Goal: Task Accomplishment & Management: Use online tool/utility

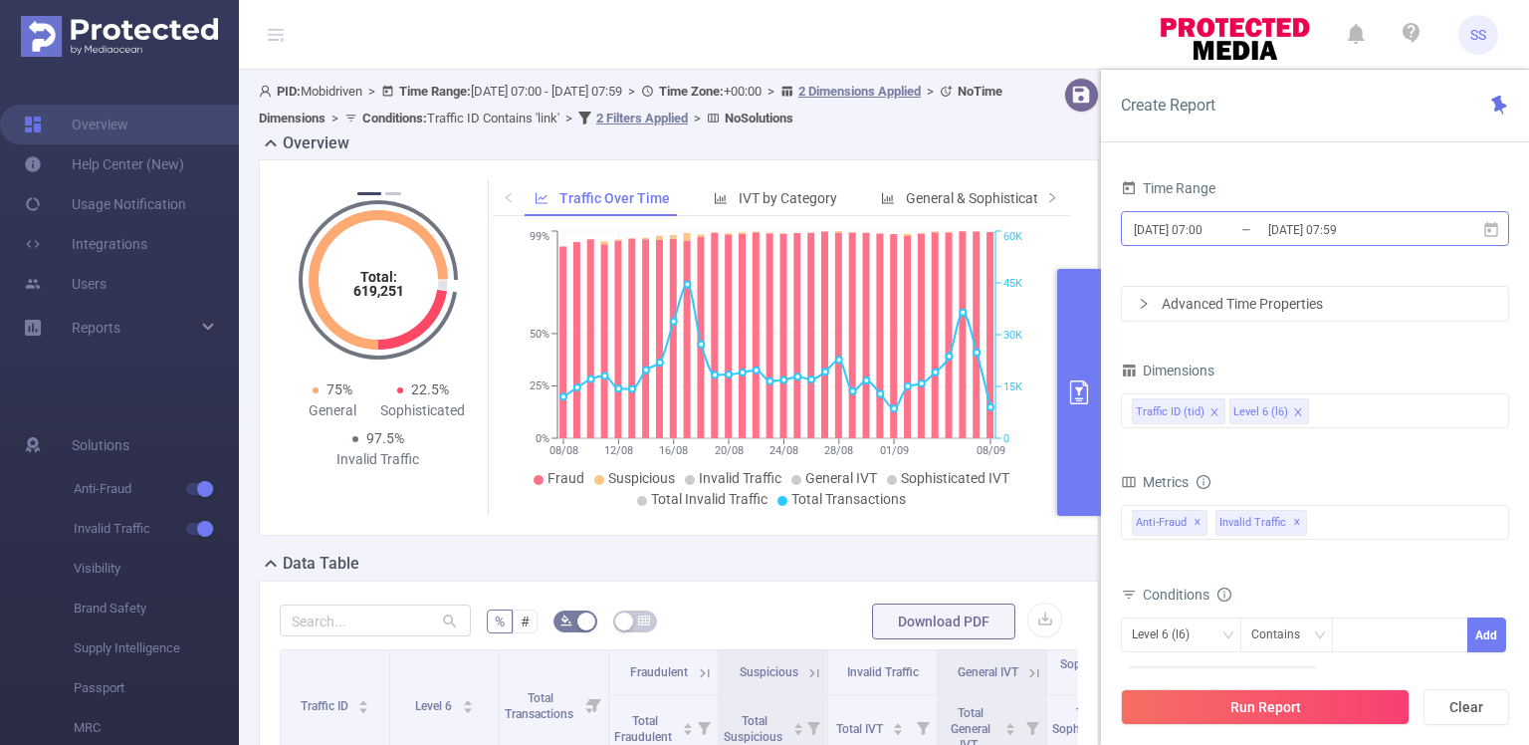
click at [1305, 231] on input "[DATE] 07:59" at bounding box center [1346, 229] width 161 height 27
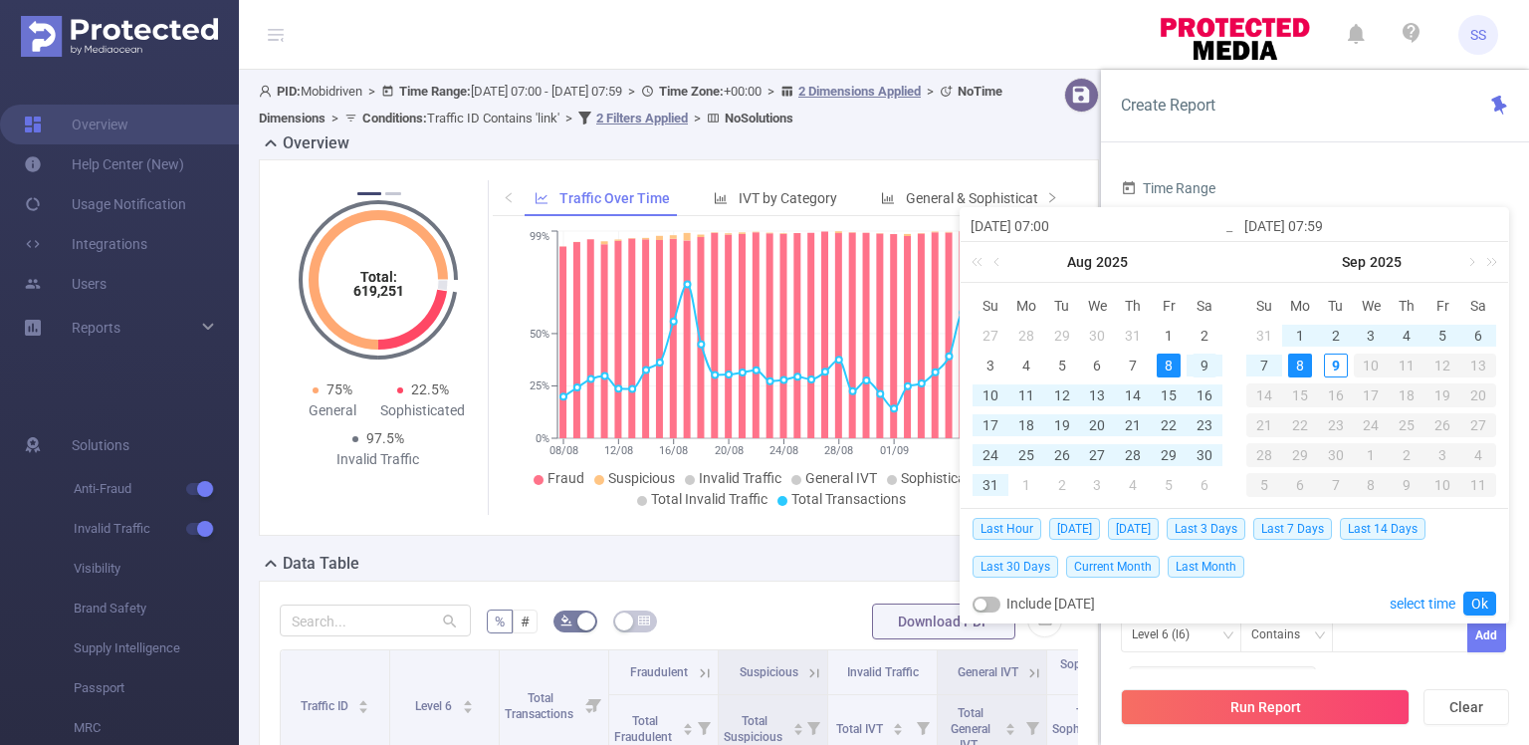
click at [1192, 356] on div "9" at bounding box center [1204, 365] width 24 height 24
click at [1335, 368] on div "9" at bounding box center [1336, 365] width 24 height 24
type input "[DATE] 07:00"
type input "[DATE] 07:59"
type input "[DATE] 07:00"
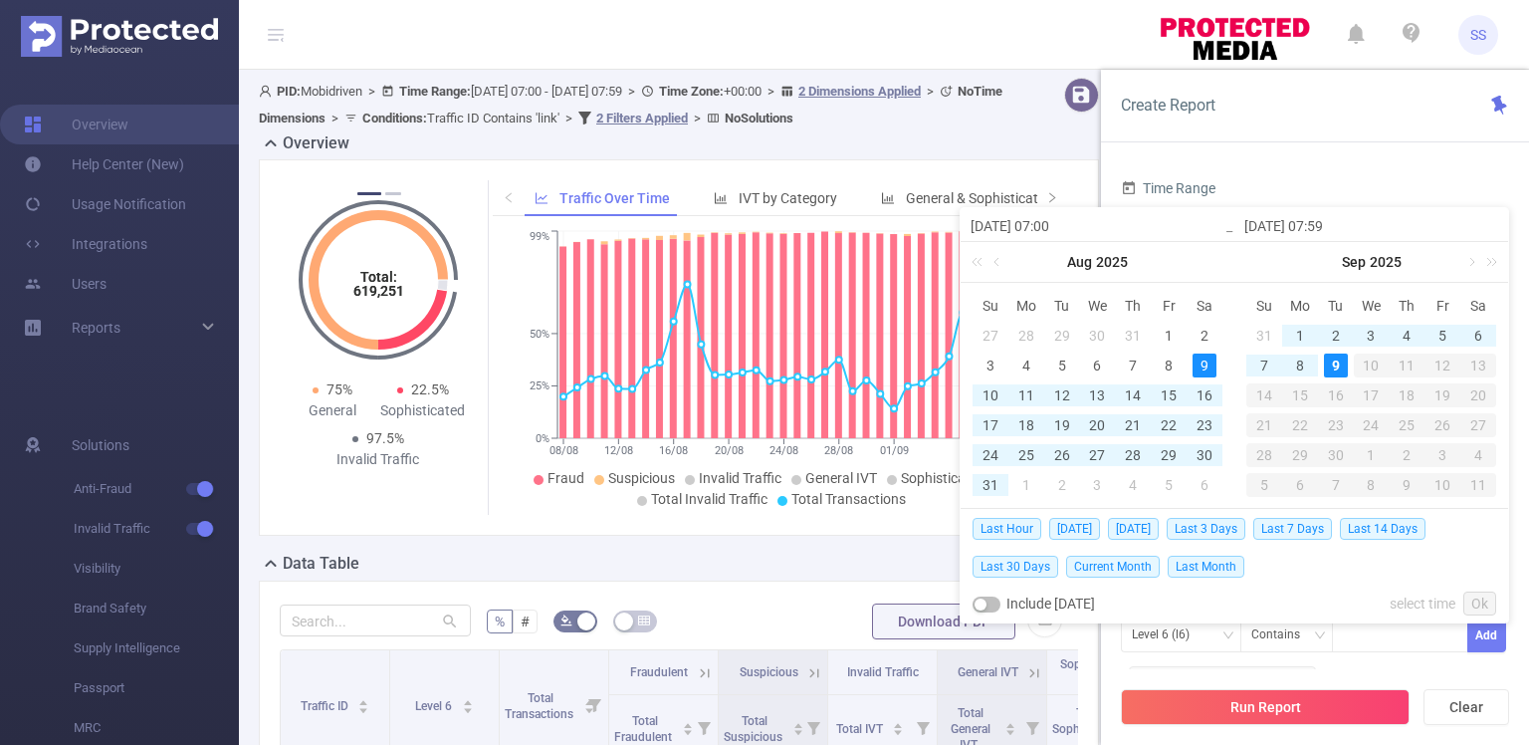
type input "[DATE] 07:59"
click at [1482, 593] on link "Ok" at bounding box center [1479, 603] width 33 height 24
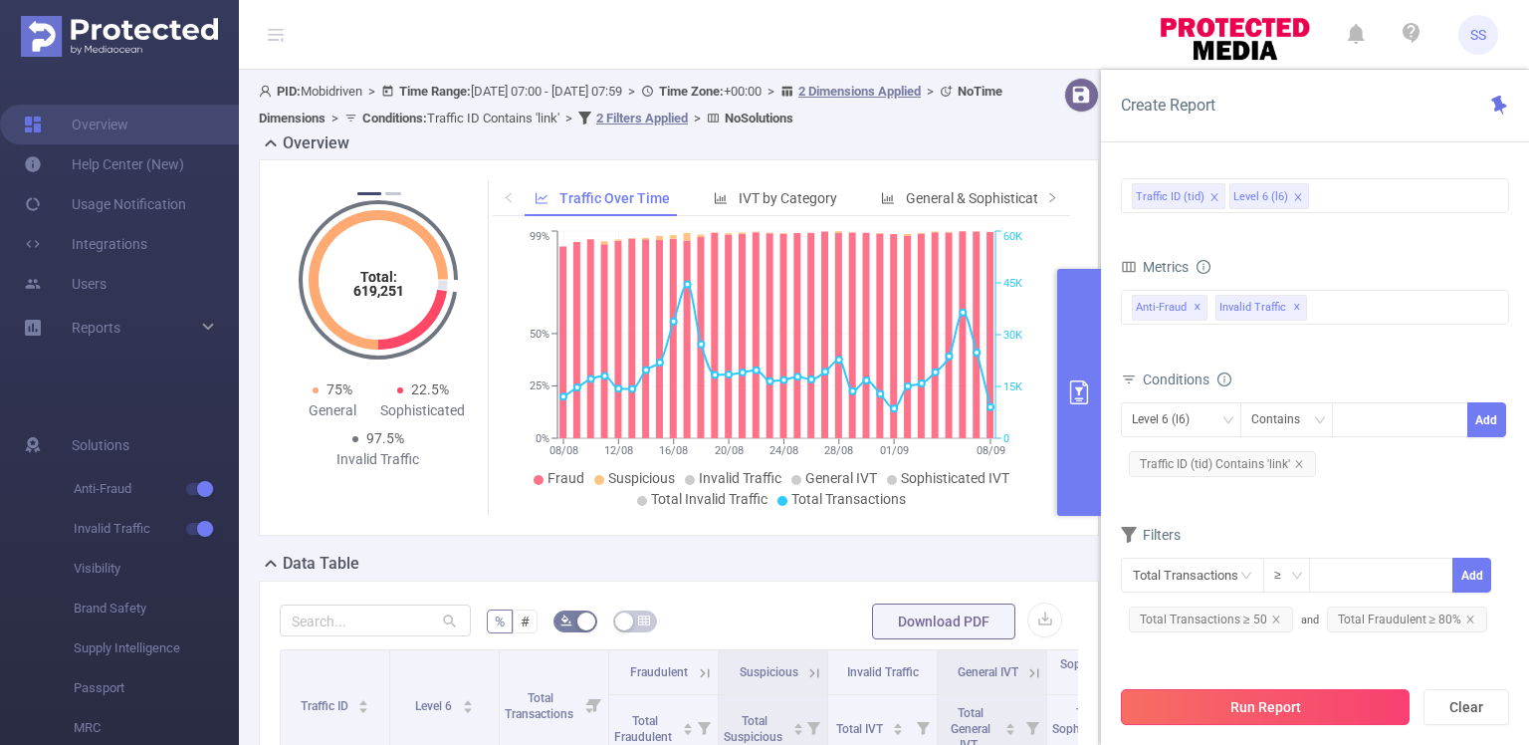
click at [1245, 701] on button "Run Report" at bounding box center [1265, 707] width 289 height 36
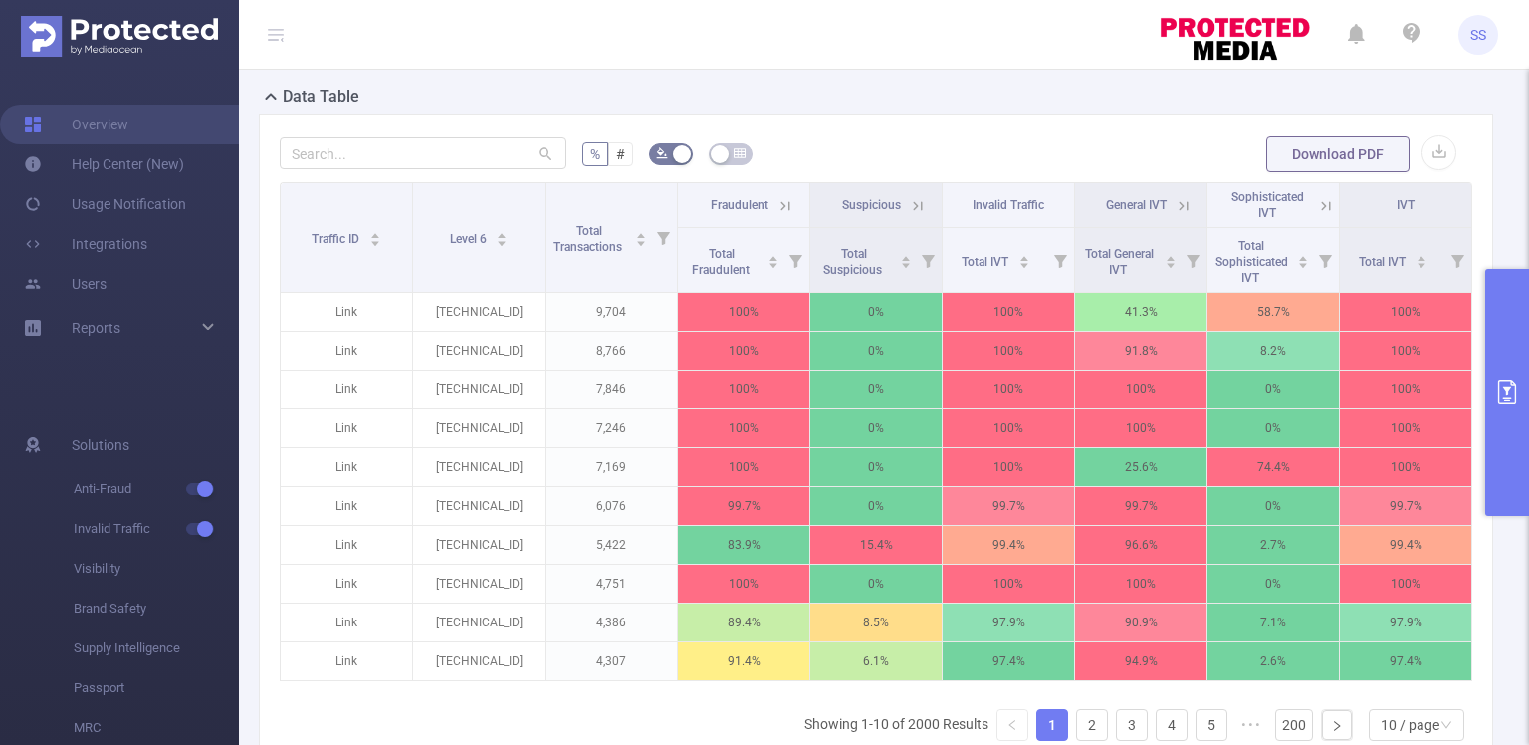
scroll to position [498, 0]
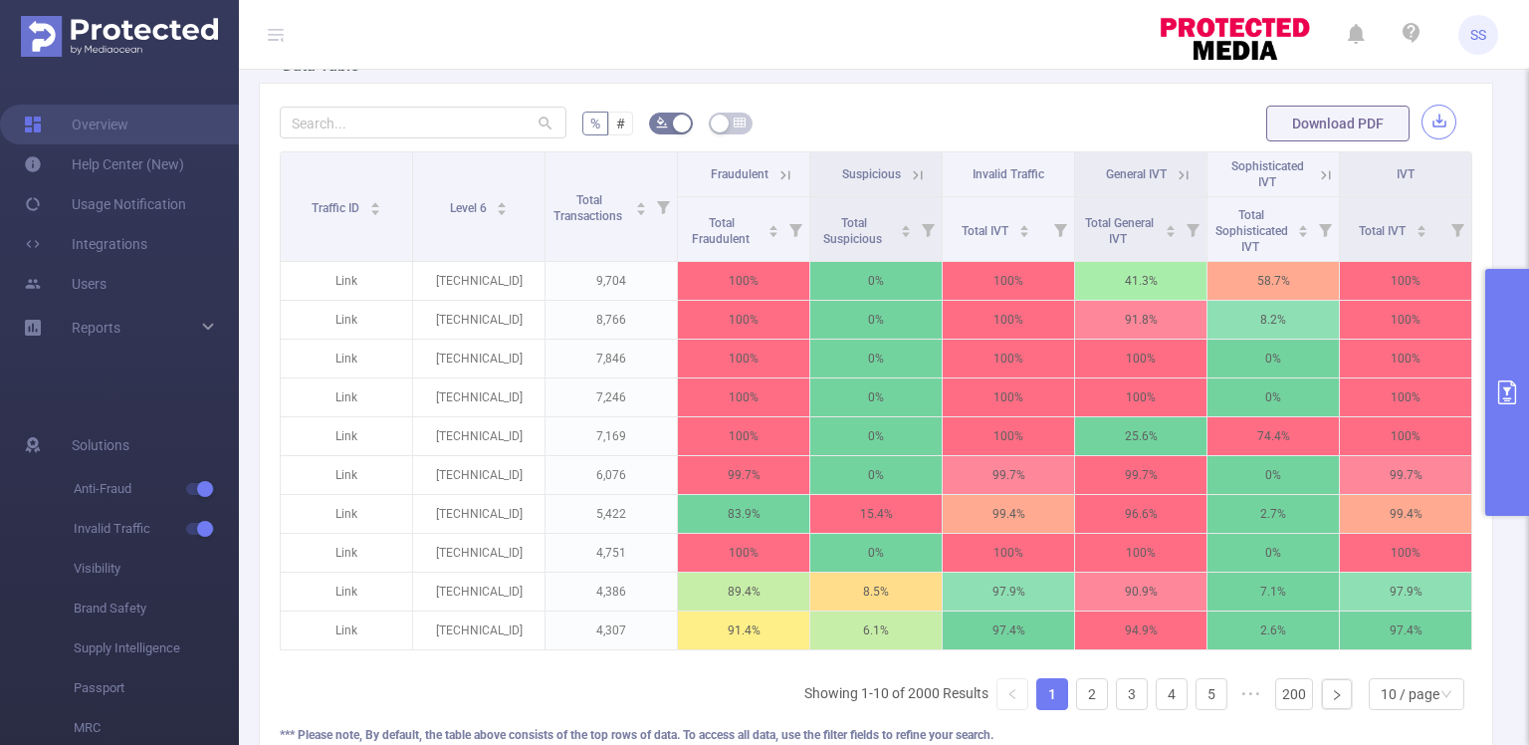
click at [1432, 119] on button "button" at bounding box center [1438, 122] width 35 height 35
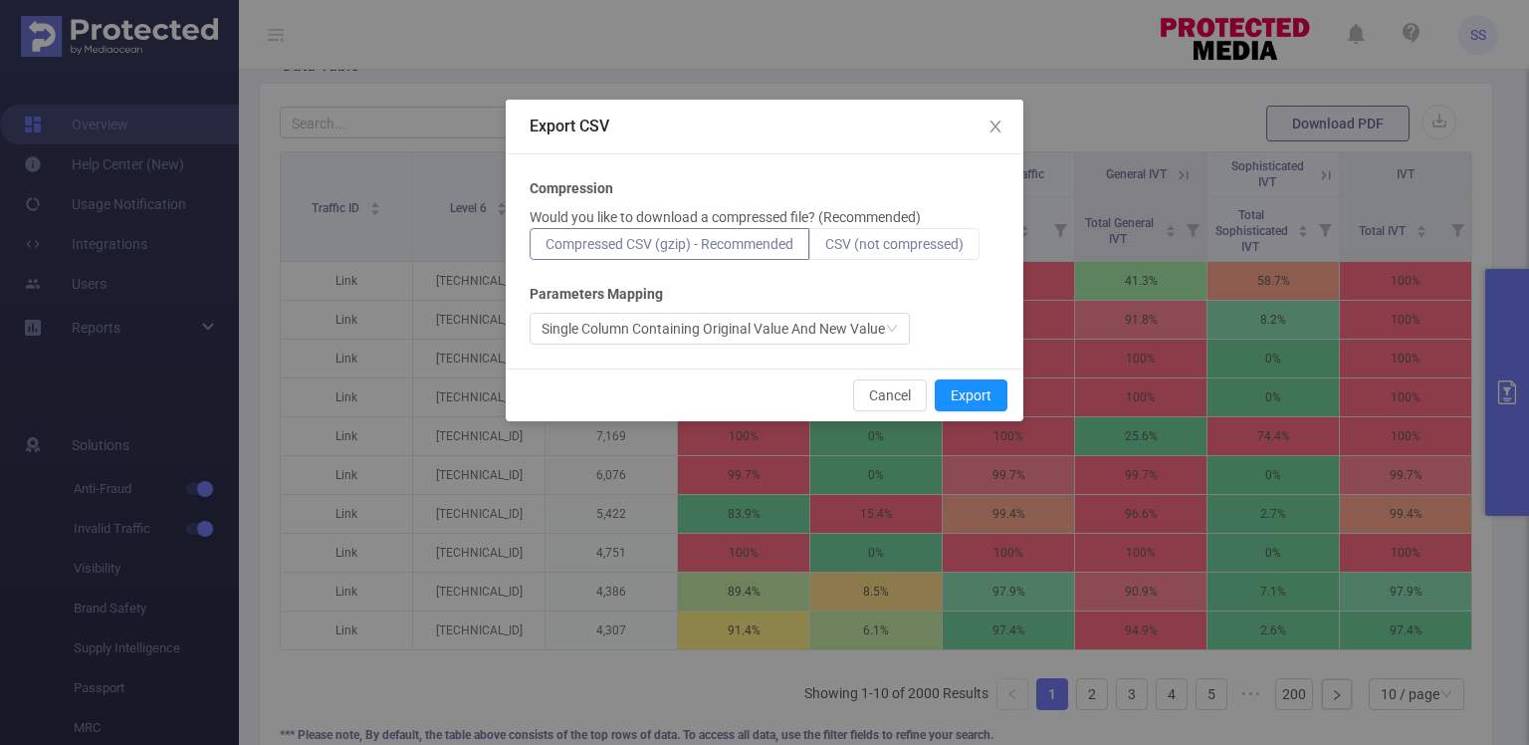
click at [866, 240] on span "CSV (not compressed)" at bounding box center [894, 244] width 138 height 16
click at [825, 249] on input "CSV (not compressed)" at bounding box center [825, 249] width 0 height 0
click at [971, 389] on button "Export" at bounding box center [971, 395] width 73 height 32
